Goal: Find specific page/section: Locate a particular part of the current website

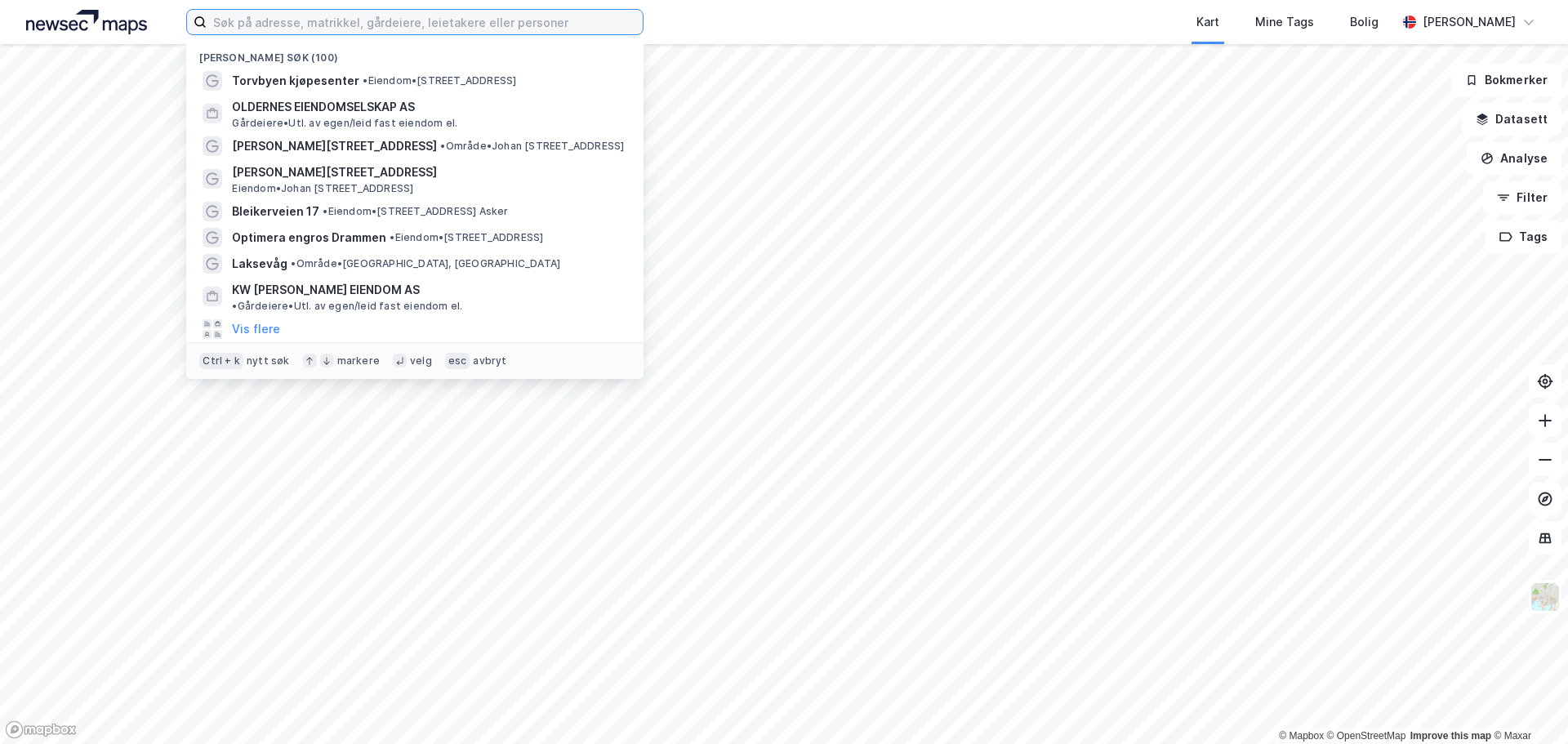
click at [312, 31] on input at bounding box center [424, 22] width 436 height 25
paste input "[STREET_ADDRESS]"
type input "[STREET_ADDRESS]"
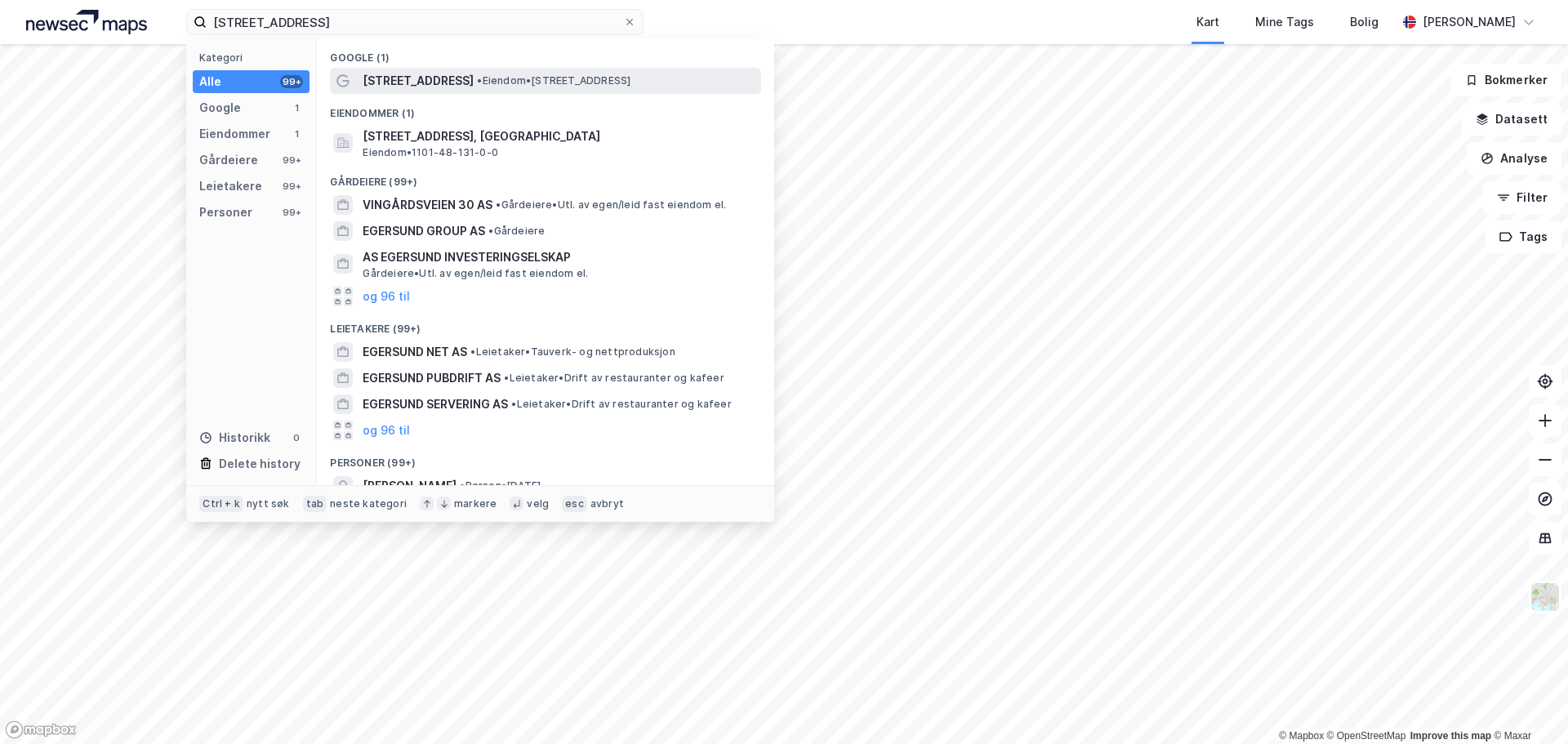
click at [497, 88] on div "[STREET_ADDRESS] • Eiendom • [STREET_ADDRESS]" at bounding box center [560, 80] width 396 height 20
